Goal: Task Accomplishment & Management: Use online tool/utility

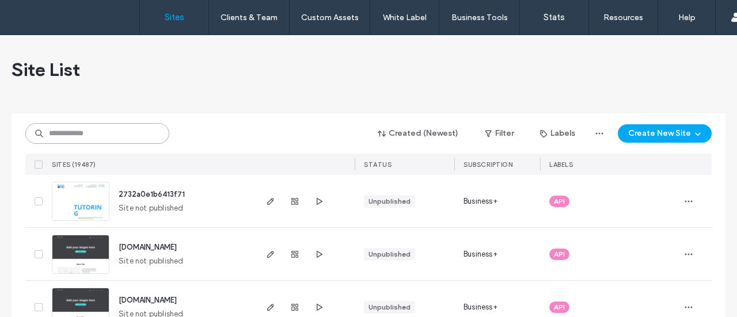
click at [125, 126] on input at bounding box center [97, 133] width 144 height 21
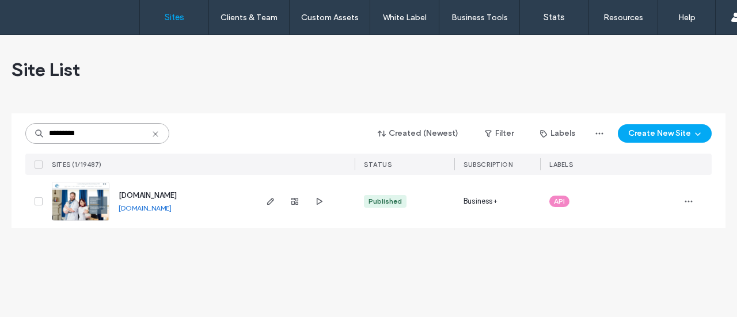
type input "*********"
click at [90, 203] on img at bounding box center [80, 221] width 56 height 78
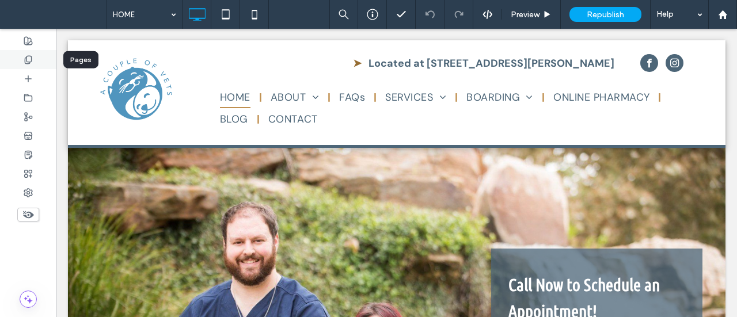
click at [32, 57] on icon at bounding box center [28, 59] width 9 height 9
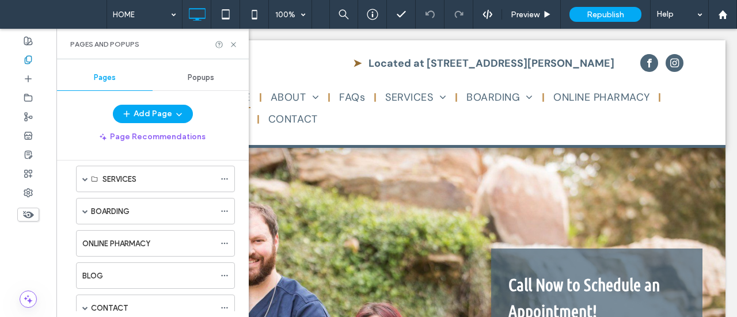
scroll to position [112, 0]
click at [100, 179] on div "SERVICES" at bounding box center [155, 178] width 159 height 26
click at [86, 178] on span at bounding box center [85, 179] width 6 height 6
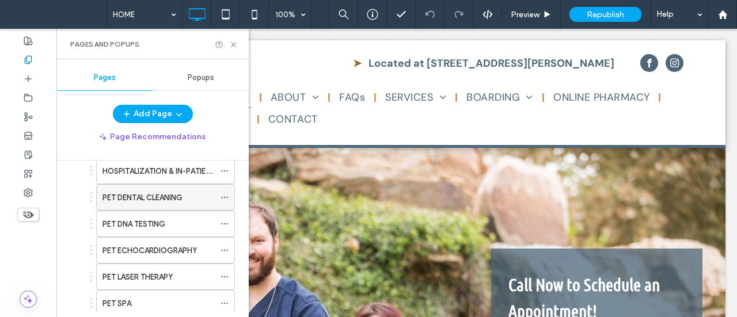
scroll to position [177, 0]
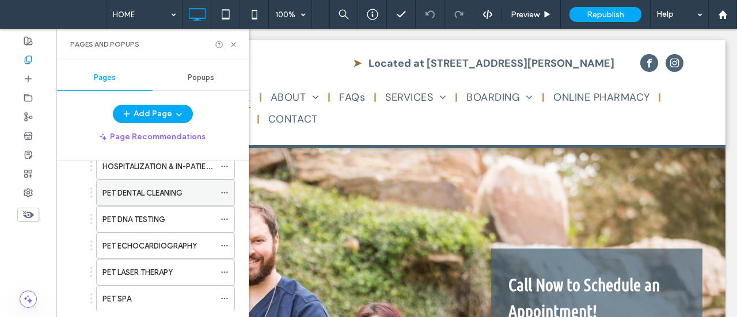
click at [163, 266] on label "PET LASER THERAPY" at bounding box center [137, 272] width 70 height 20
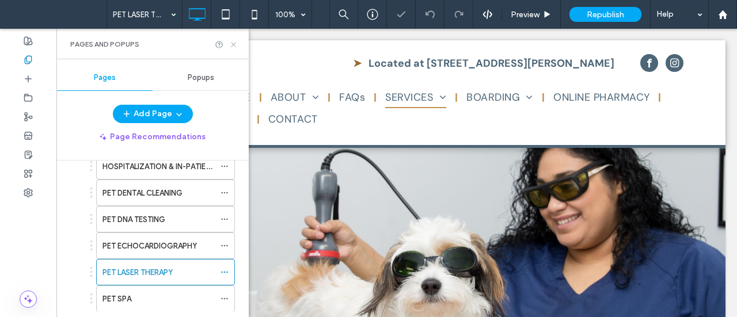
click at [234, 40] on icon at bounding box center [233, 44] width 9 height 9
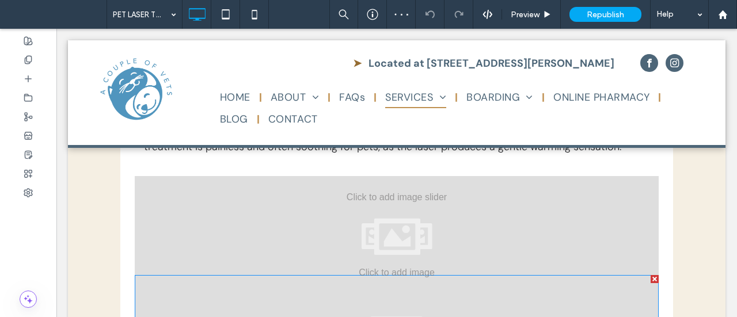
scroll to position [925, 0]
click at [651, 276] on div at bounding box center [654, 280] width 8 height 8
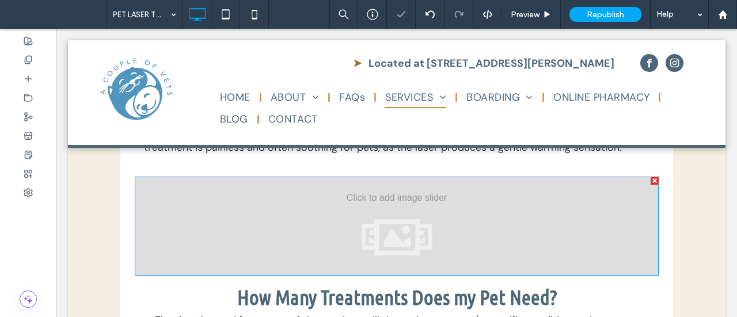
click at [468, 200] on div at bounding box center [397, 226] width 524 height 99
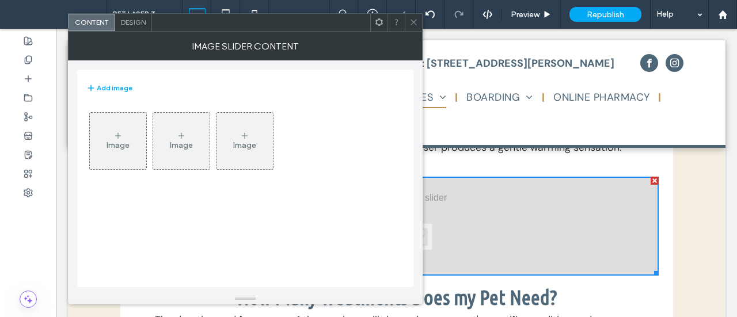
click at [130, 141] on div "Image" at bounding box center [118, 141] width 56 height 54
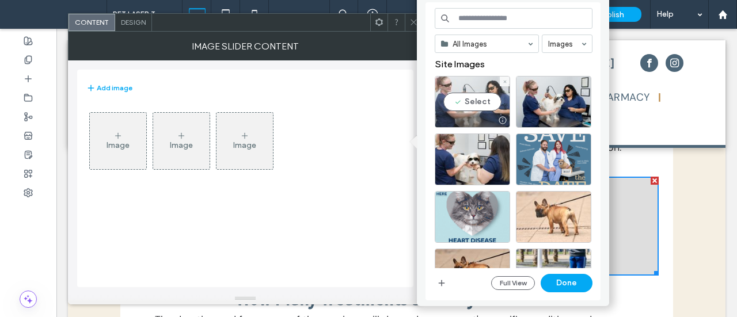
click at [468, 100] on div "Select" at bounding box center [471, 102] width 75 height 52
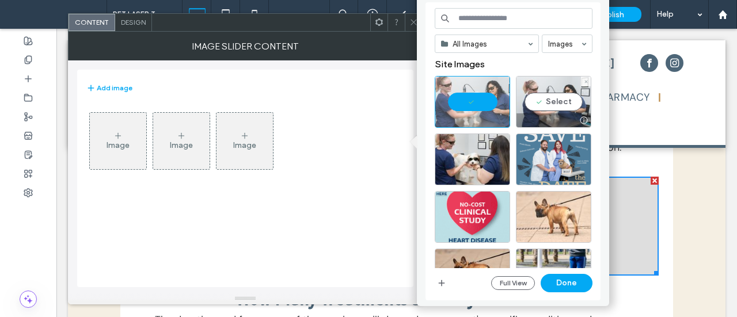
click at [540, 100] on div "Select" at bounding box center [553, 102] width 75 height 52
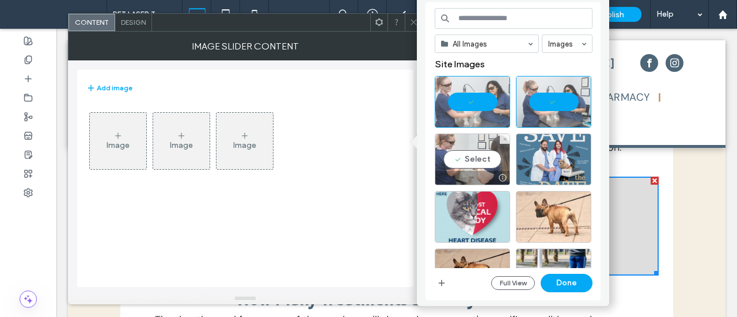
click at [481, 155] on div "Select" at bounding box center [471, 160] width 75 height 52
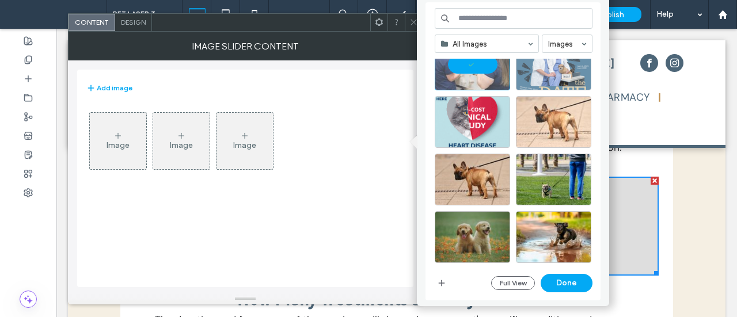
scroll to position [154, 0]
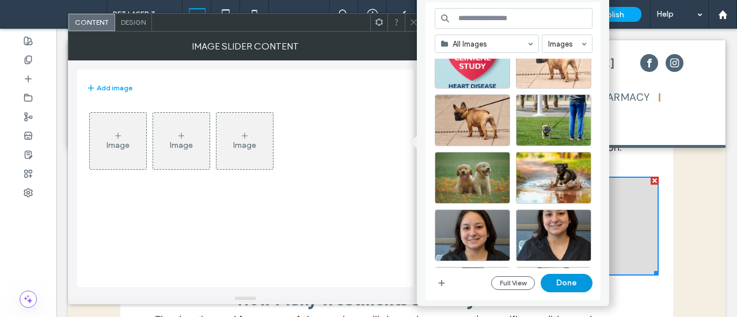
click at [567, 280] on button "Done" at bounding box center [566, 283] width 52 height 18
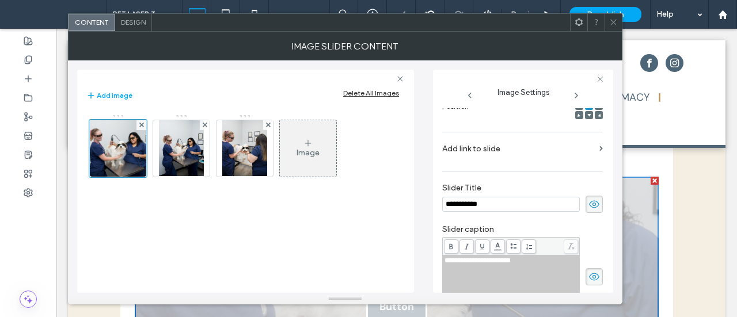
scroll to position [0, 0]
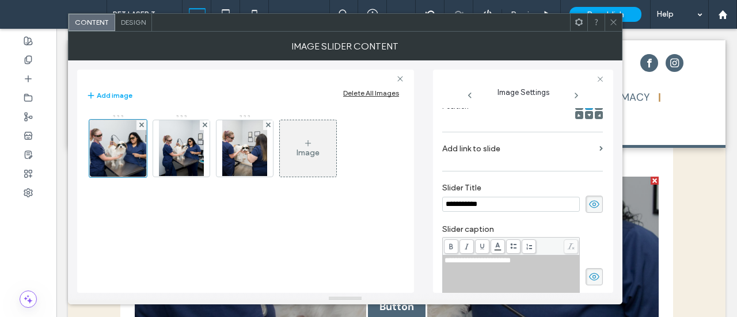
click at [591, 203] on icon at bounding box center [594, 204] width 12 height 13
click at [589, 276] on use at bounding box center [594, 276] width 10 height 7
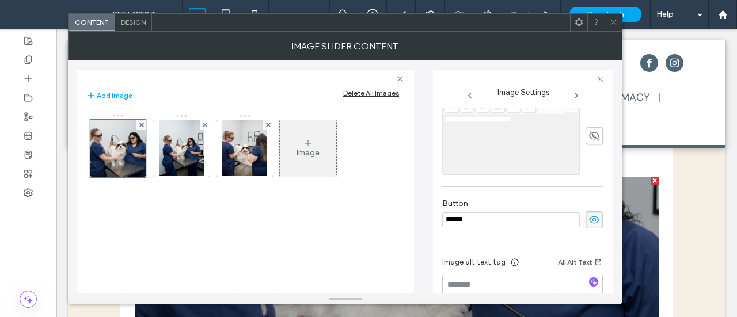
scroll to position [355, 0]
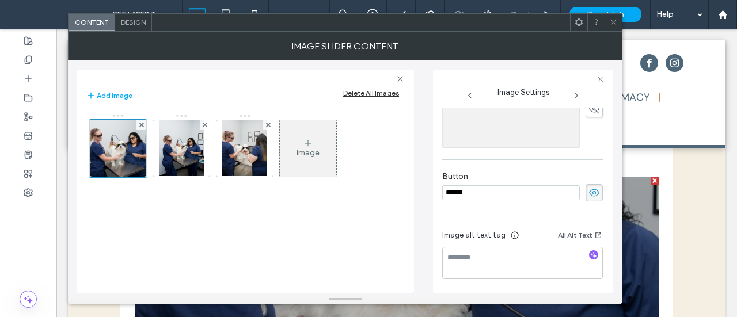
click at [589, 187] on icon at bounding box center [594, 192] width 12 height 13
click at [616, 21] on icon at bounding box center [613, 22] width 9 height 9
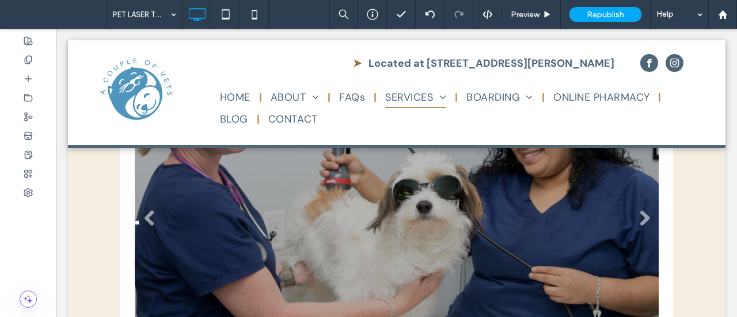
scroll to position [982, 0]
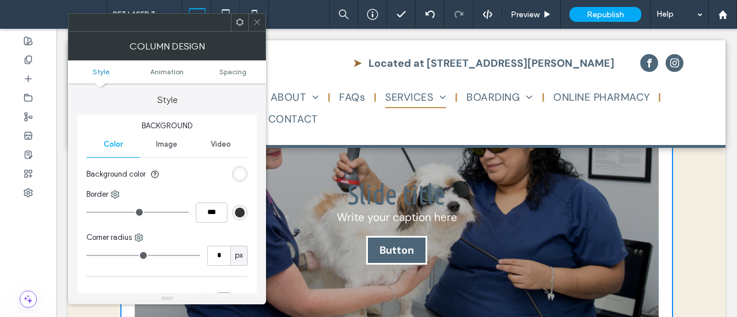
click at [262, 21] on div at bounding box center [256, 22] width 17 height 17
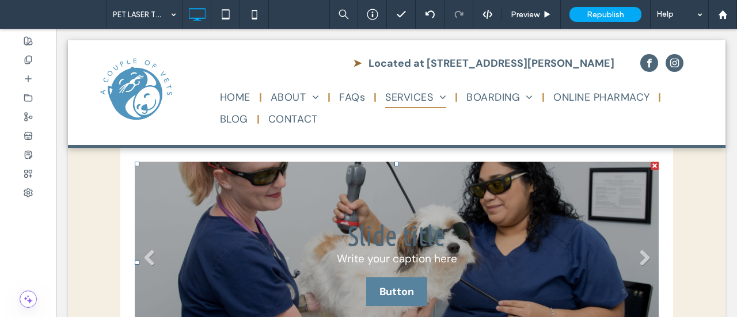
scroll to position [939, 0]
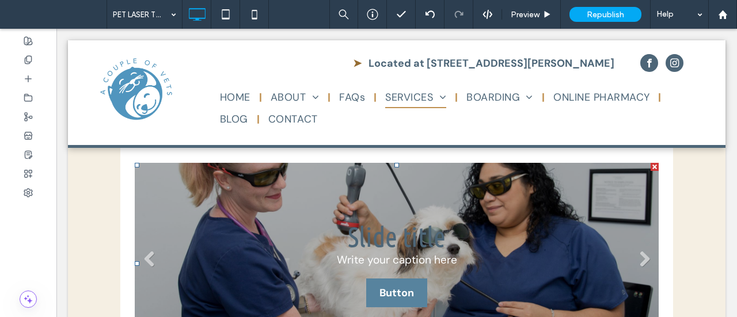
click at [422, 220] on div "Slide title Write your caption here Button" at bounding box center [397, 263] width 120 height 87
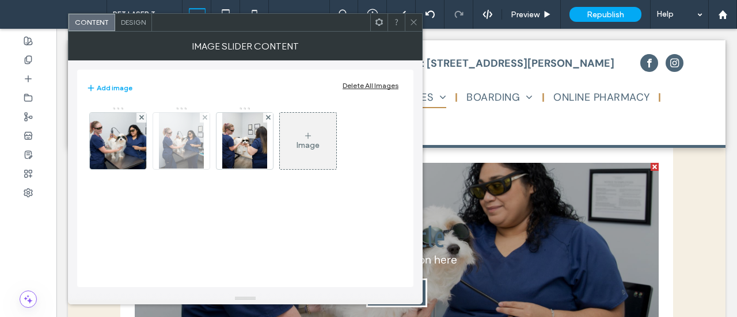
click at [168, 128] on img at bounding box center [181, 141] width 45 height 56
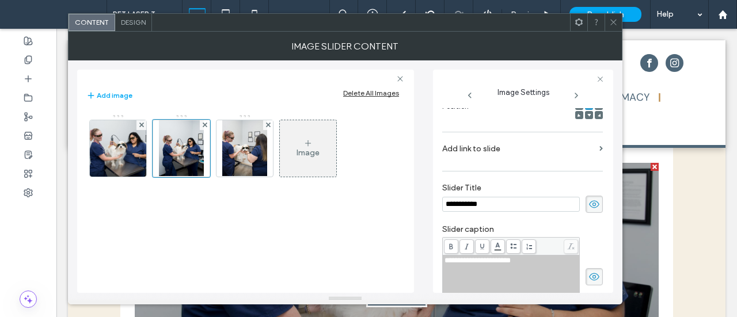
scroll to position [0, 0]
click at [585, 211] on span at bounding box center [593, 204] width 17 height 17
click at [594, 277] on span at bounding box center [593, 276] width 17 height 17
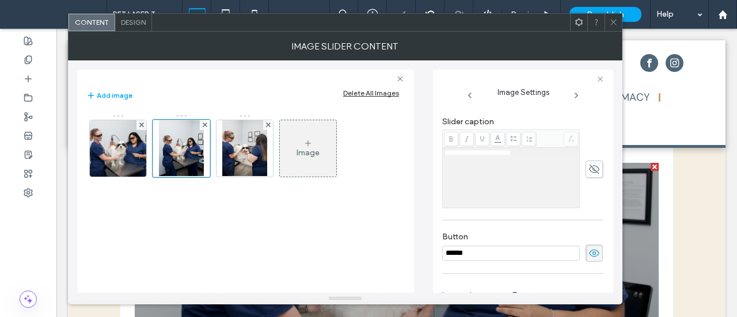
scroll to position [302, 0]
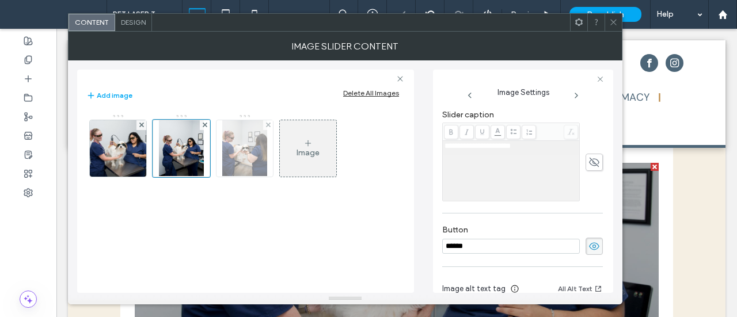
click at [247, 140] on img at bounding box center [244, 148] width 45 height 56
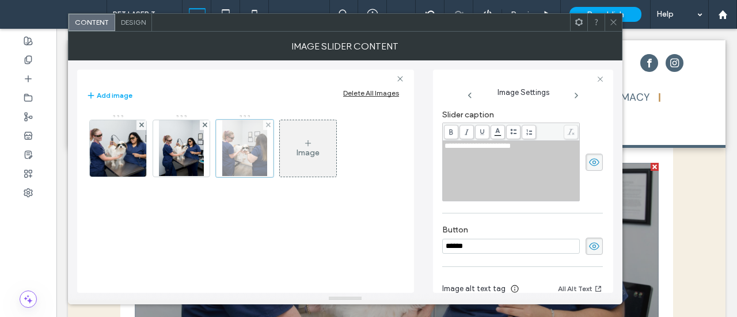
scroll to position [191, 0]
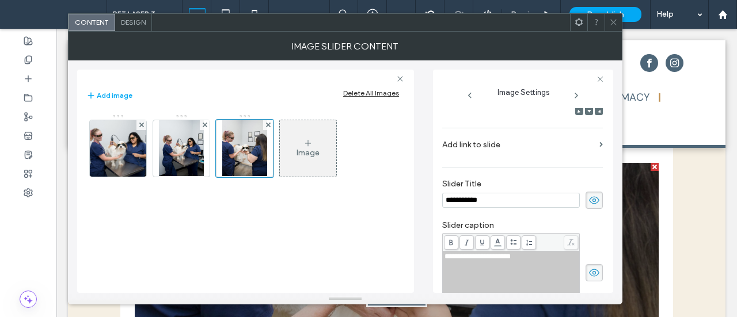
click at [590, 198] on use at bounding box center [594, 200] width 10 height 7
click at [588, 272] on icon at bounding box center [594, 272] width 12 height 13
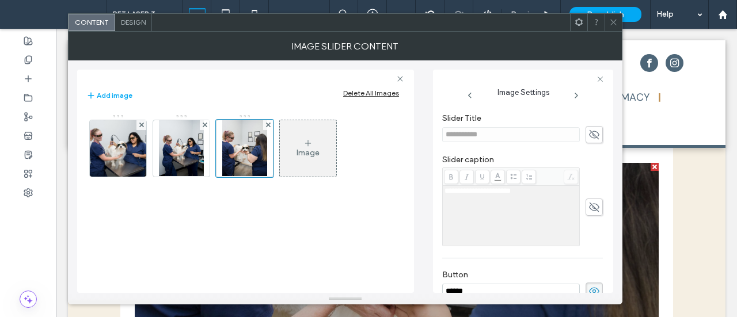
scroll to position [258, 0]
click at [587, 281] on span at bounding box center [593, 289] width 17 height 17
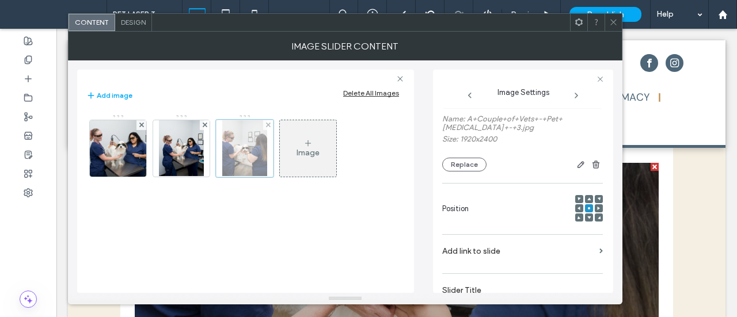
scroll to position [67, 0]
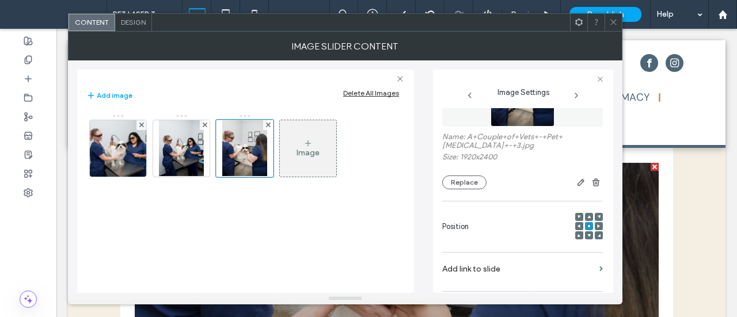
click at [613, 17] on span at bounding box center [613, 22] width 9 height 17
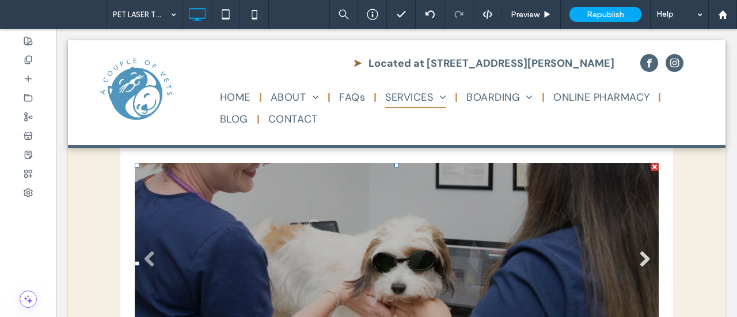
click at [636, 250] on link "Next" at bounding box center [643, 258] width 17 height 17
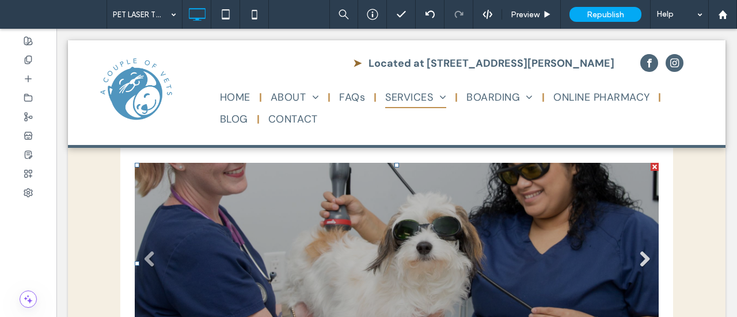
click at [636, 250] on link "Next" at bounding box center [643, 258] width 17 height 17
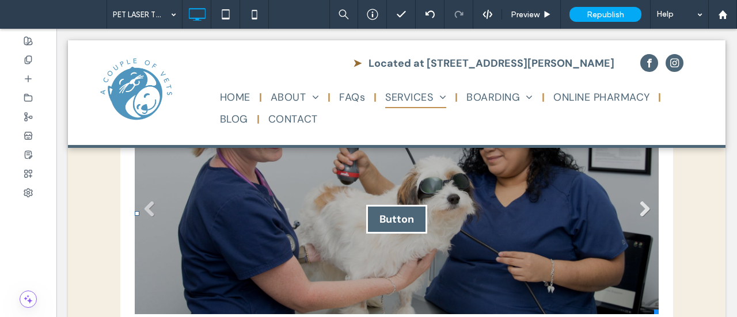
scroll to position [989, 0]
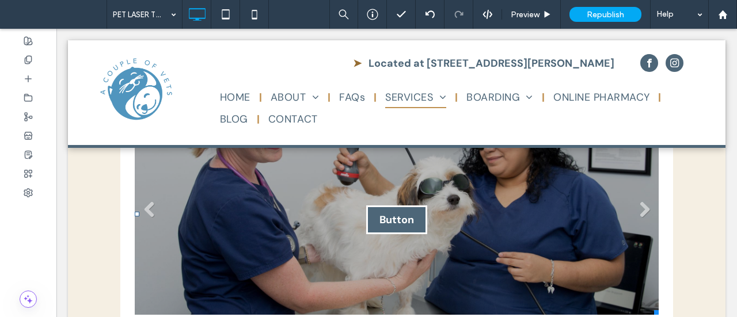
click at [565, 214] on li "Slide title Write your caption here Button" at bounding box center [397, 213] width 524 height 201
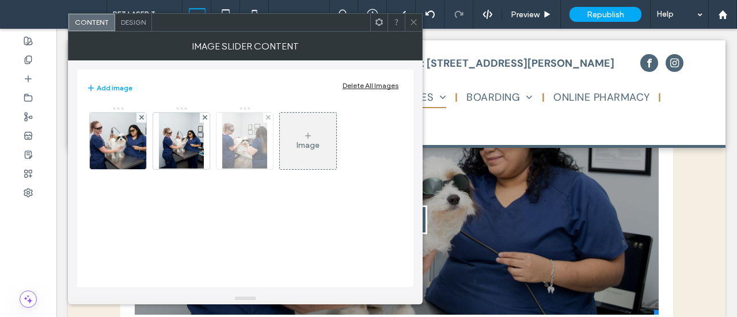
click at [238, 144] on img at bounding box center [244, 141] width 45 height 56
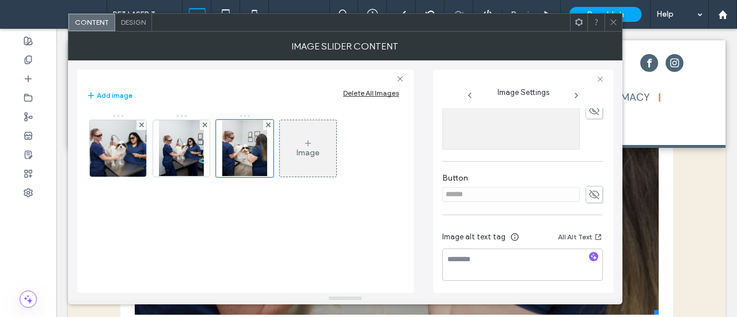
scroll to position [355, 0]
click at [181, 144] on img at bounding box center [181, 148] width 45 height 56
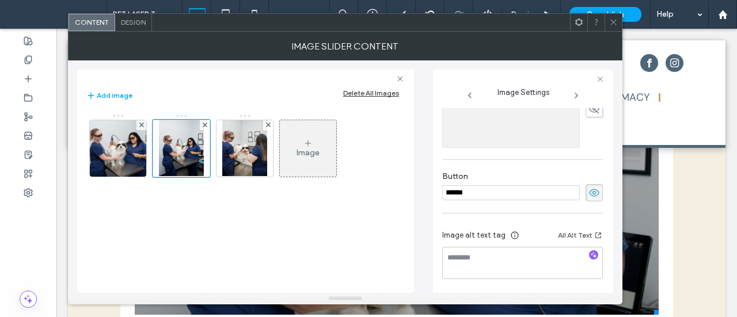
click at [589, 190] on icon at bounding box center [594, 192] width 12 height 13
click at [612, 21] on icon at bounding box center [613, 22] width 9 height 9
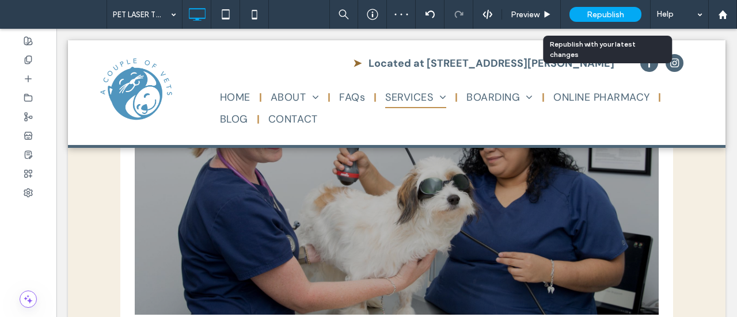
click at [612, 11] on span "Republish" at bounding box center [604, 15] width 37 height 10
